Goal: Task Accomplishment & Management: Manage account settings

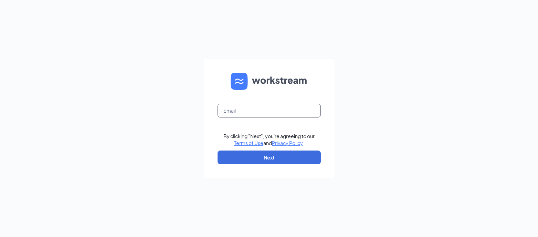
click at [255, 111] on input "text" at bounding box center [269, 111] width 103 height 14
type input "rs031440@tacobell.com"
click at [274, 160] on button "Next" at bounding box center [269, 158] width 103 height 14
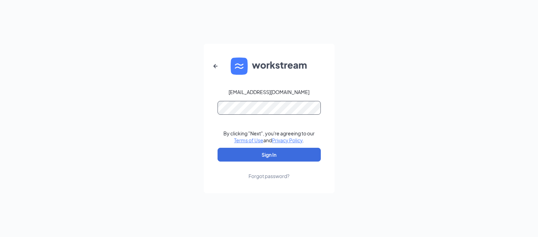
click at [218, 148] on button "Sign In" at bounding box center [269, 155] width 103 height 14
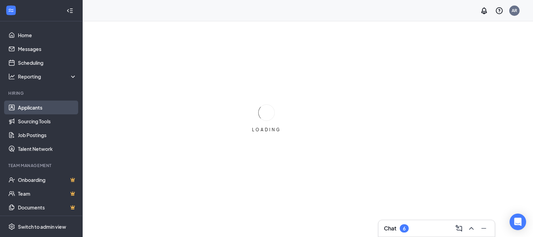
click at [38, 105] on link "Applicants" at bounding box center [47, 108] width 59 height 14
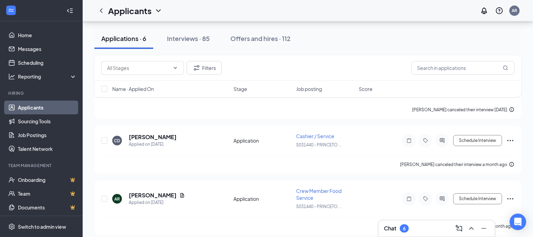
scroll to position [294, 0]
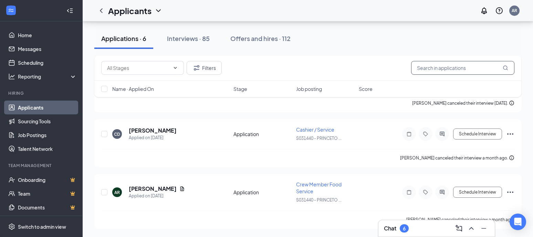
click at [473, 72] on input "text" at bounding box center [462, 68] width 103 height 14
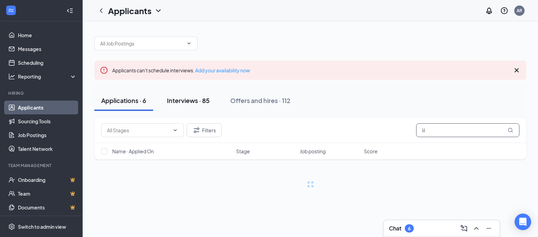
type input "lil"
click at [200, 101] on div "Interviews · 85" at bounding box center [188, 100] width 43 height 9
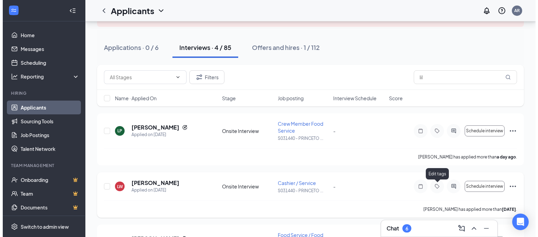
scroll to position [69, 0]
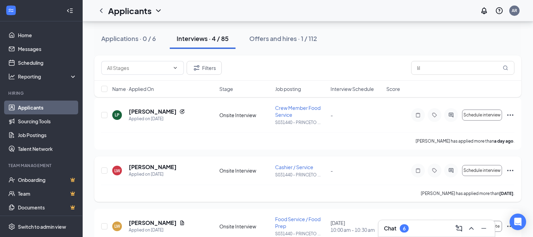
click at [512, 172] on icon "Ellipses" at bounding box center [510, 170] width 8 height 8
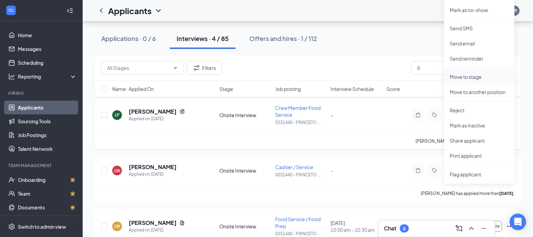
click at [479, 82] on li "Move to stage" at bounding box center [479, 76] width 70 height 15
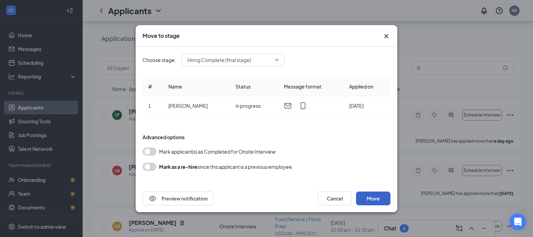
click at [367, 197] on button "Move" at bounding box center [373, 199] width 34 height 14
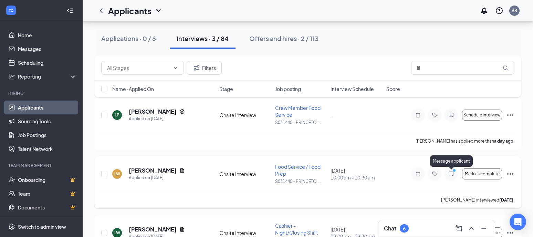
click at [451, 170] on icon "PrimaryDot" at bounding box center [455, 171] width 8 height 6
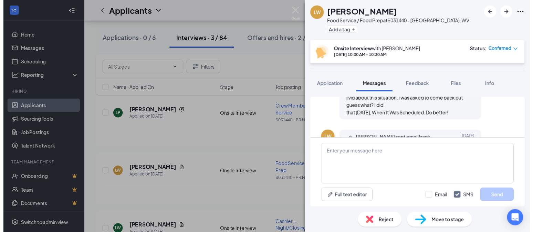
scroll to position [393, 0]
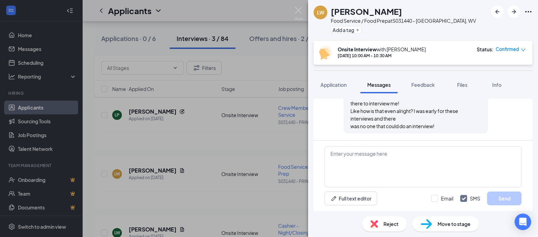
click at [187, 203] on div "[PERSON_NAME] Food Service / Food Prep at S031440 - [GEOGRAPHIC_DATA], WV Add a…" at bounding box center [269, 118] width 538 height 237
